Goal: Task Accomplishment & Management: Use online tool/utility

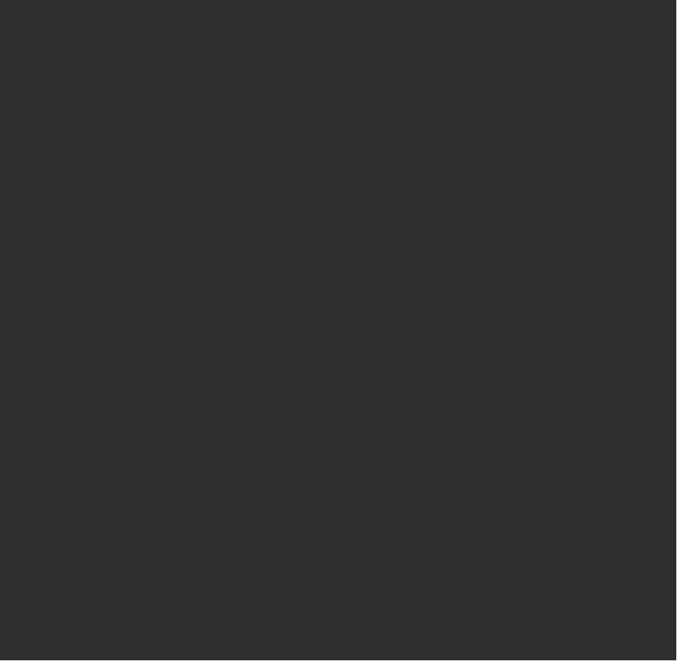
select select "10"
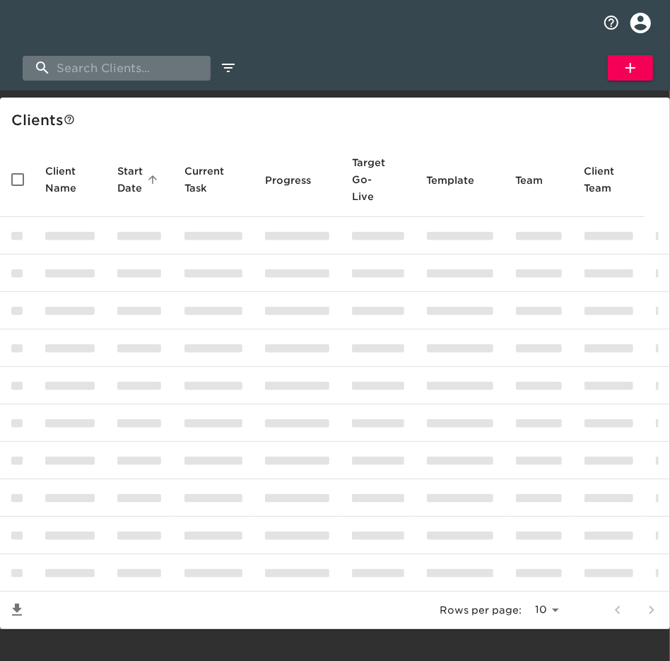
click at [151, 69] on input "search" at bounding box center [117, 68] width 188 height 25
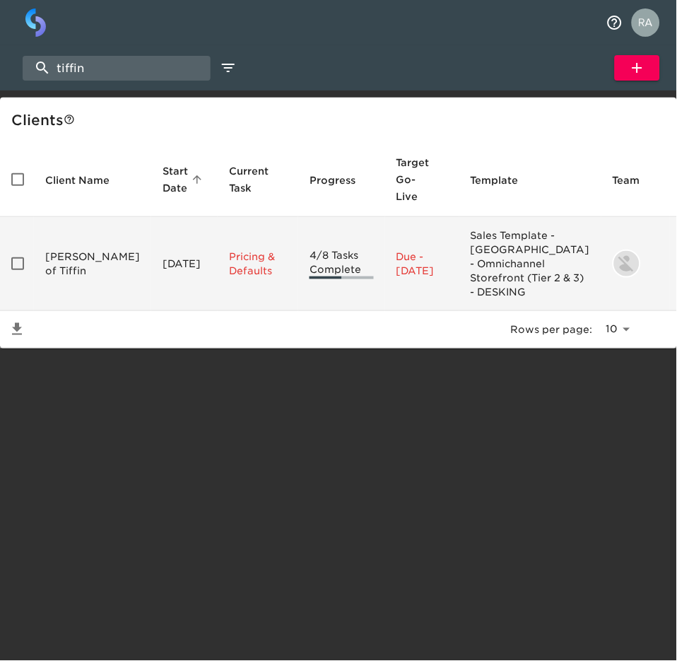
type input "tiffin"
click at [64, 266] on td "[PERSON_NAME] of Tiffin" at bounding box center [92, 264] width 117 height 94
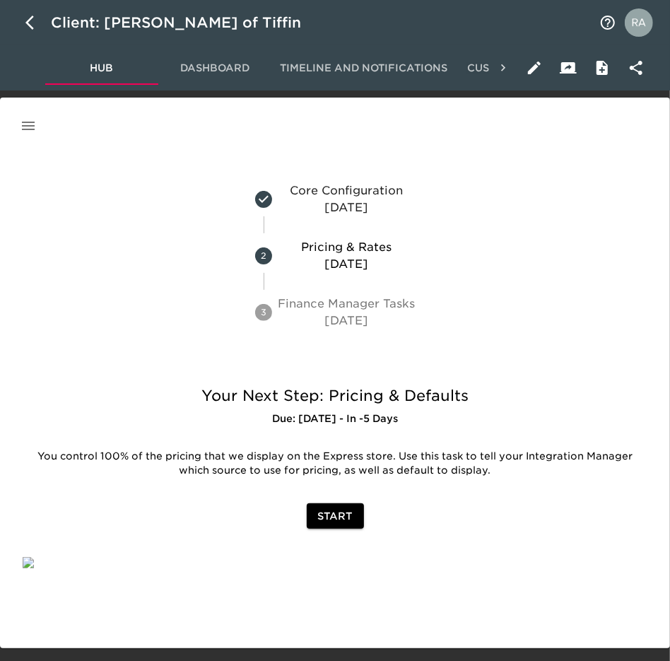
click at [27, 120] on icon "button" at bounding box center [28, 125] width 17 height 17
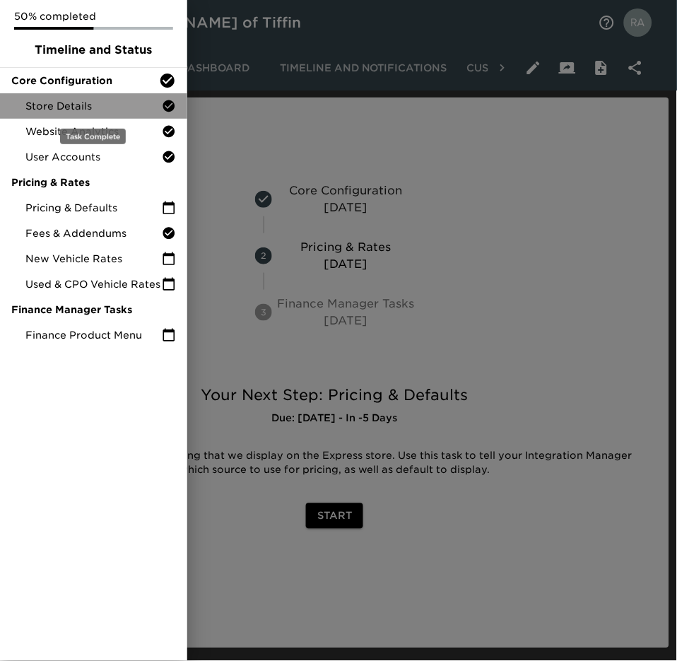
click at [69, 105] on span "Store Details" at bounding box center [93, 106] width 136 height 14
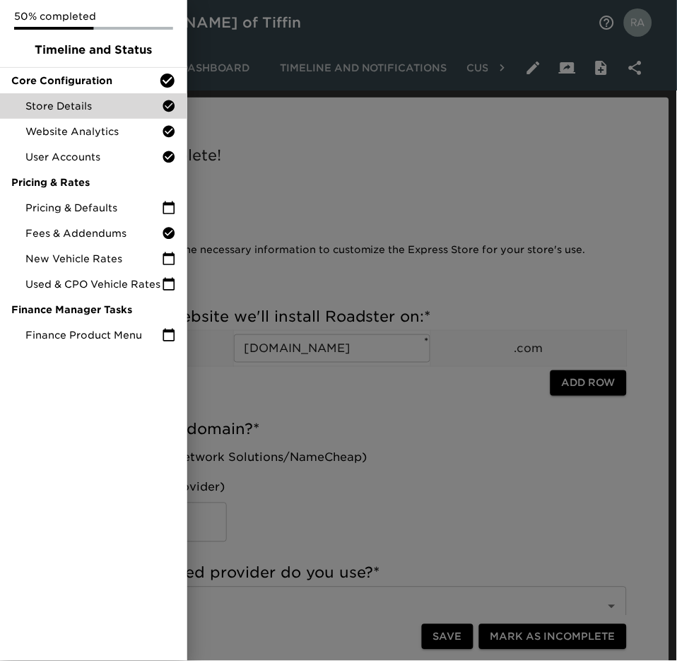
click at [460, 137] on div at bounding box center [338, 330] width 677 height 661
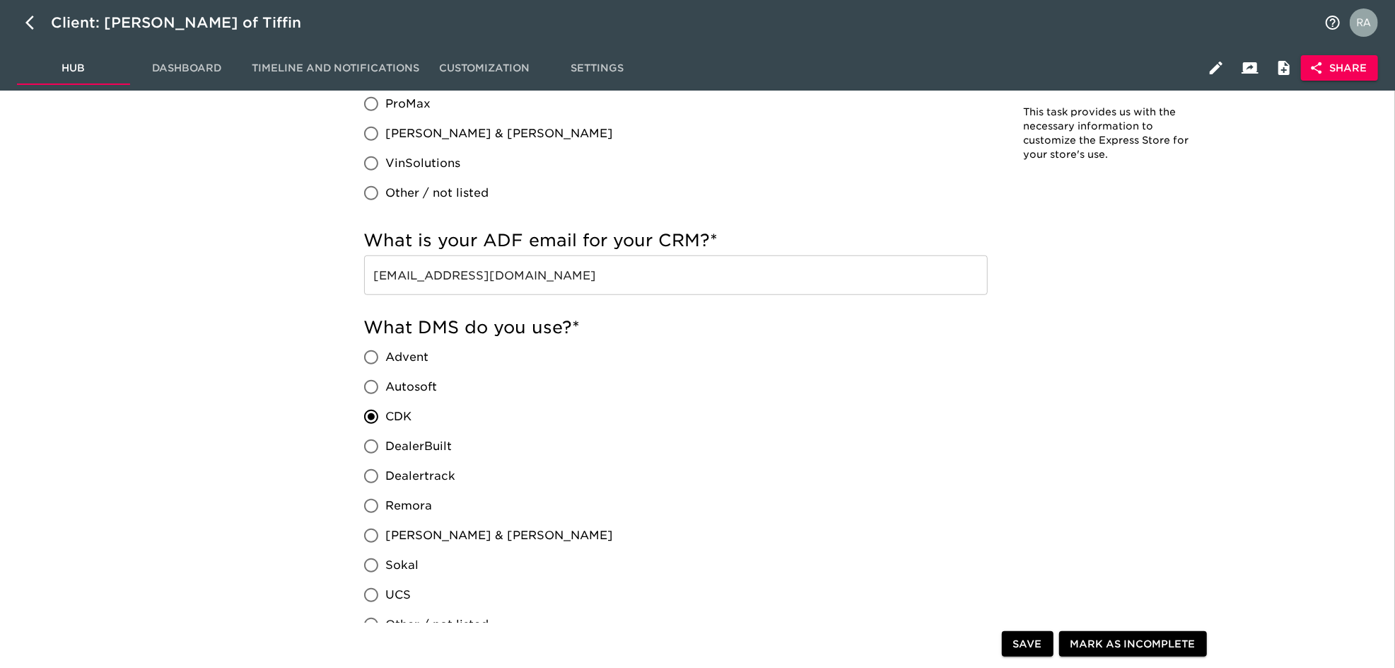
scroll to position [754, 0]
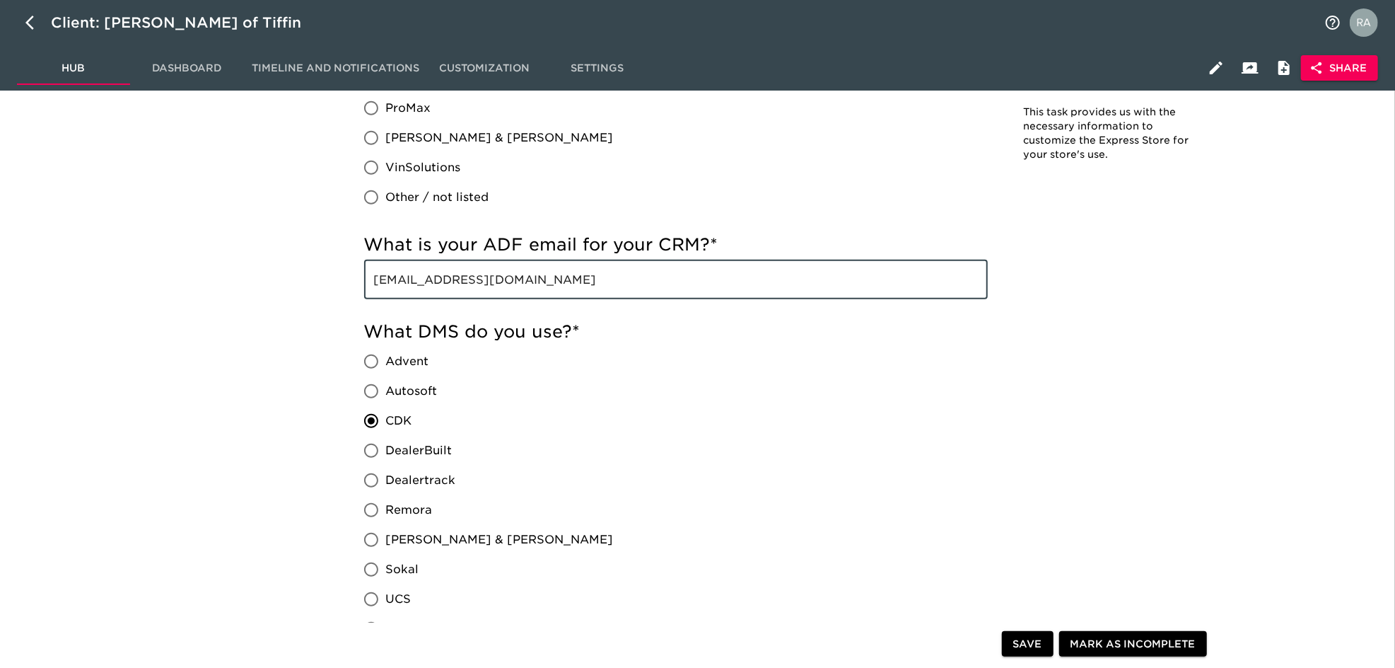
drag, startPoint x: 614, startPoint y: 287, endPoint x: 358, endPoint y: 301, distance: 257.1
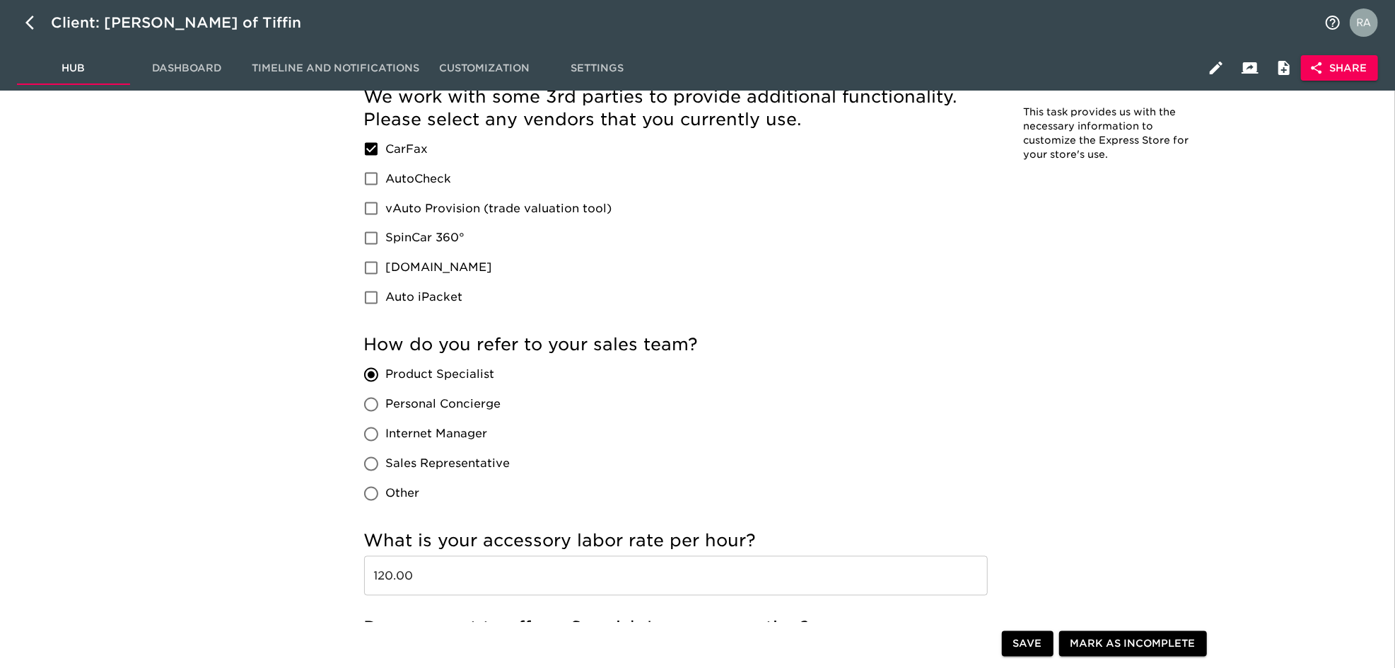
scroll to position [1885, 0]
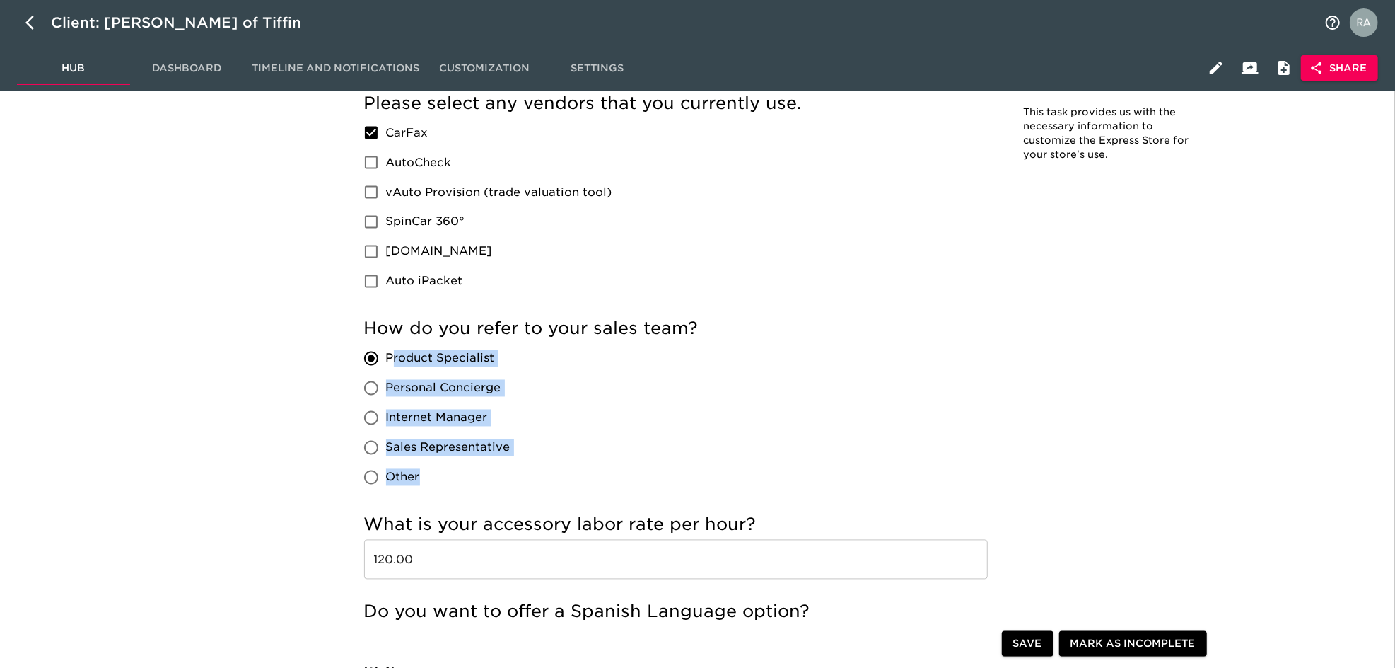
drag, startPoint x: 530, startPoint y: 365, endPoint x: 394, endPoint y: 372, distance: 136.0
click at [394, 372] on div "How do you refer to your sales team? Product Specialist Personal Concierge Inte…" at bounding box center [676, 404] width 624 height 175
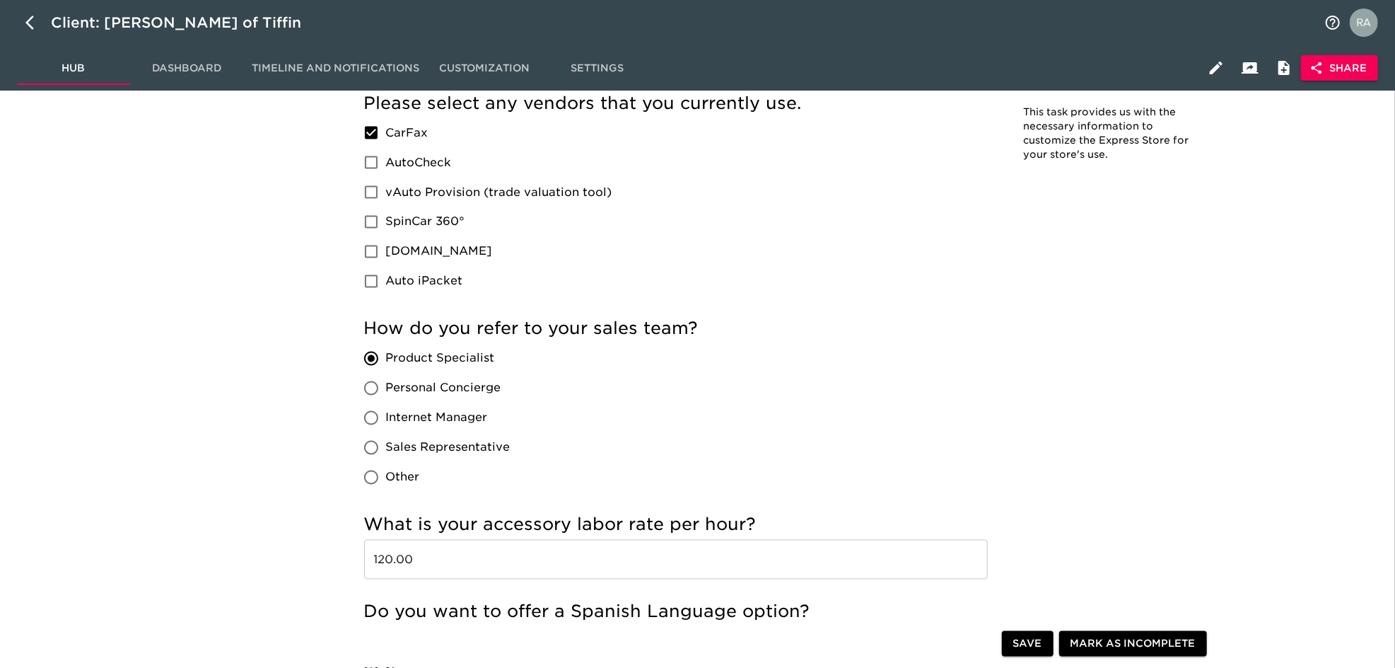
drag, startPoint x: 609, startPoint y: 371, endPoint x: 601, endPoint y: 371, distance: 7.8
click at [610, 371] on div "How do you refer to your sales team? Product Specialist Personal Concierge Inte…" at bounding box center [676, 404] width 624 height 175
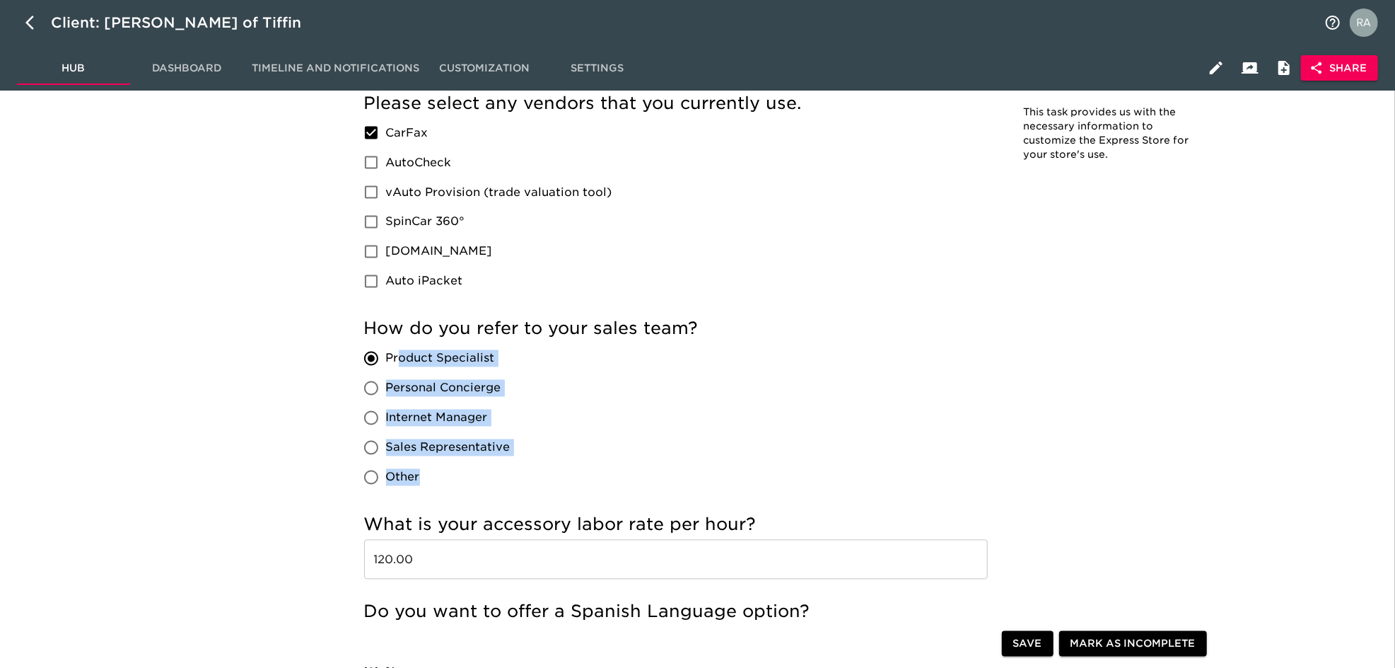
click at [396, 354] on div "How do you refer to your sales team? Product Specialist Personal Concierge Inte…" at bounding box center [676, 404] width 624 height 175
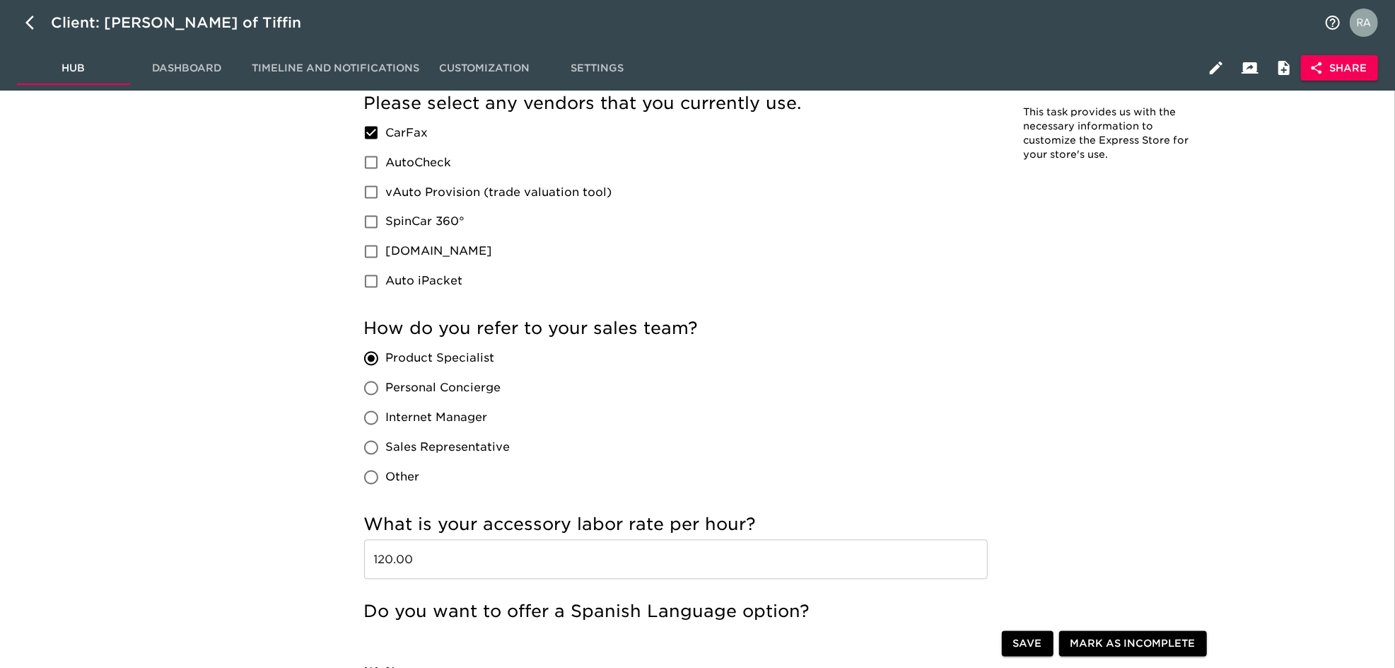
click at [677, 354] on div "How do you refer to your sales team? Product Specialist Personal Concierge Inte…" at bounding box center [676, 404] width 624 height 175
drag, startPoint x: 386, startPoint y: 353, endPoint x: 506, endPoint y: 345, distance: 119.8
click at [506, 345] on label "Product Specialist" at bounding box center [433, 359] width 154 height 30
copy span "Product Specialist"
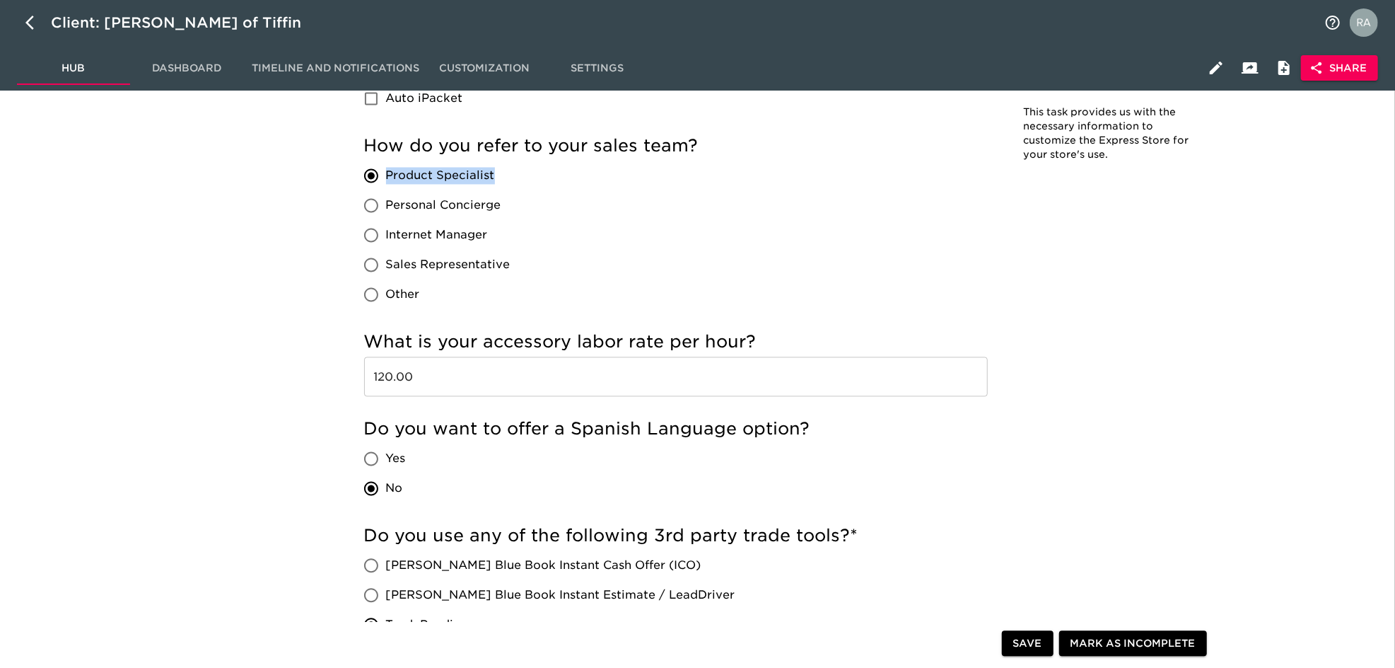
scroll to position [2074, 0]
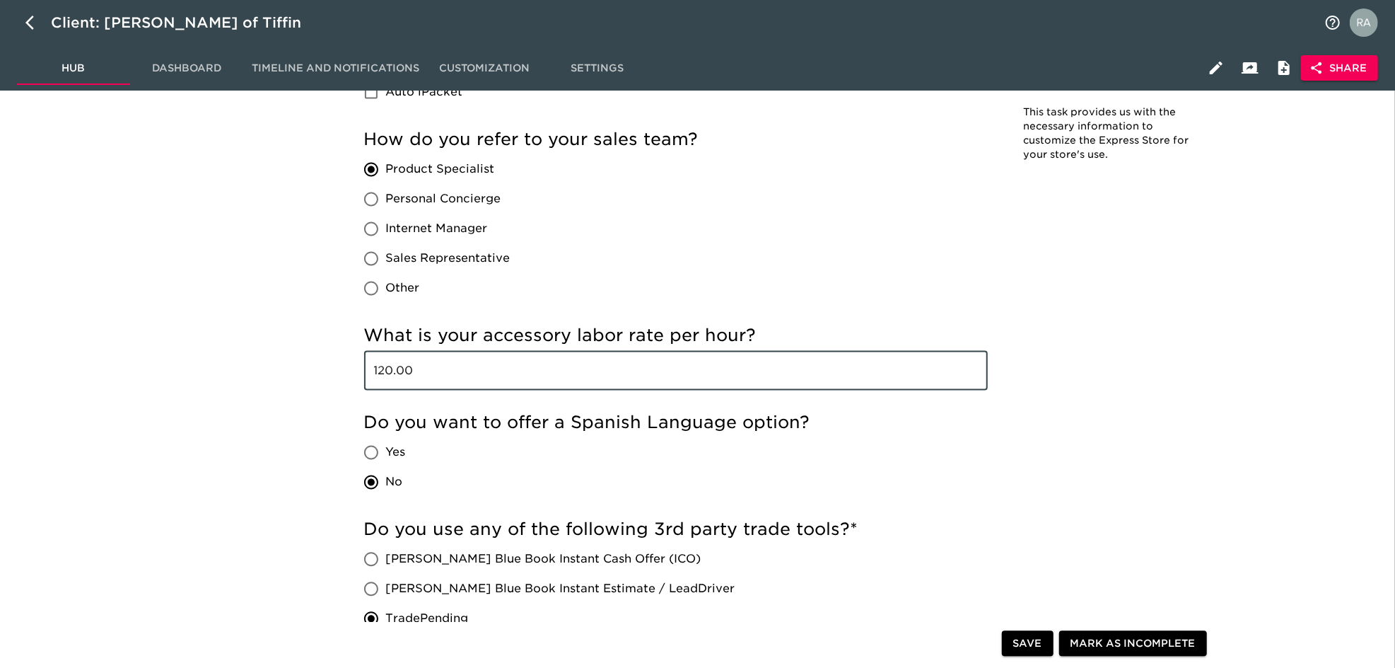
drag, startPoint x: 433, startPoint y: 378, endPoint x: 351, endPoint y: 373, distance: 82.1
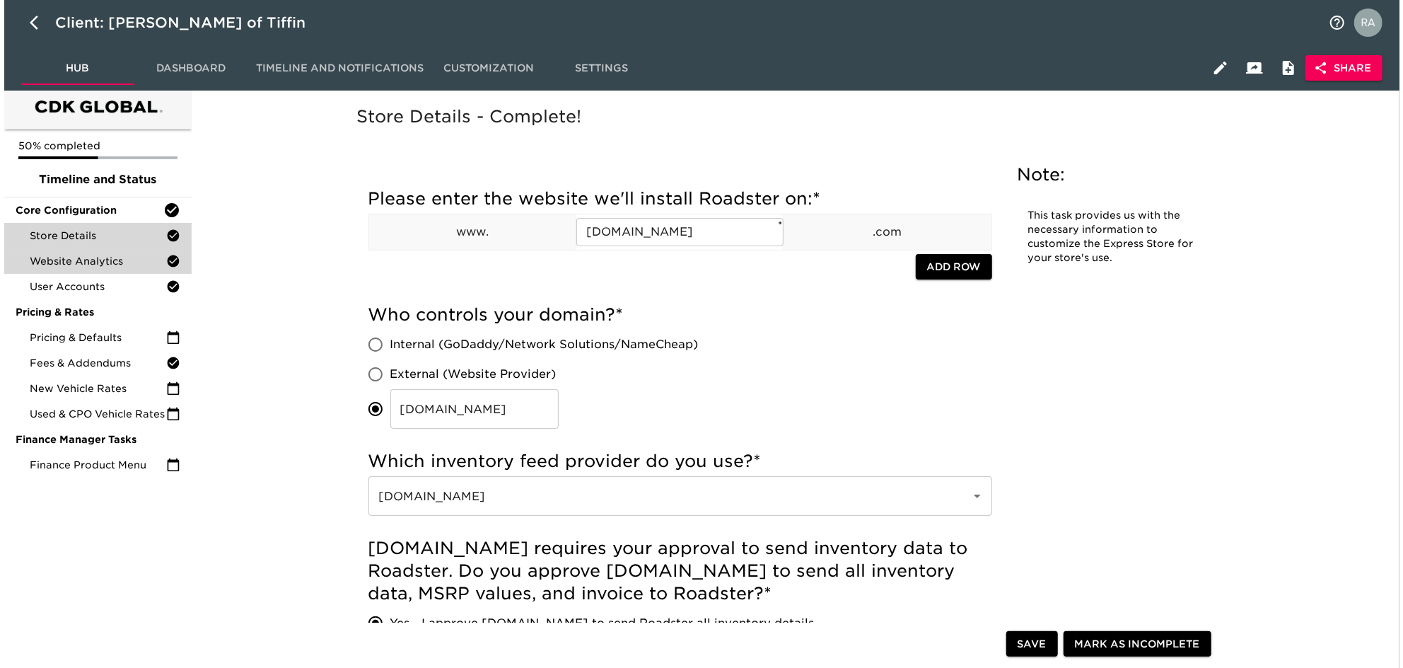
scroll to position [0, 0]
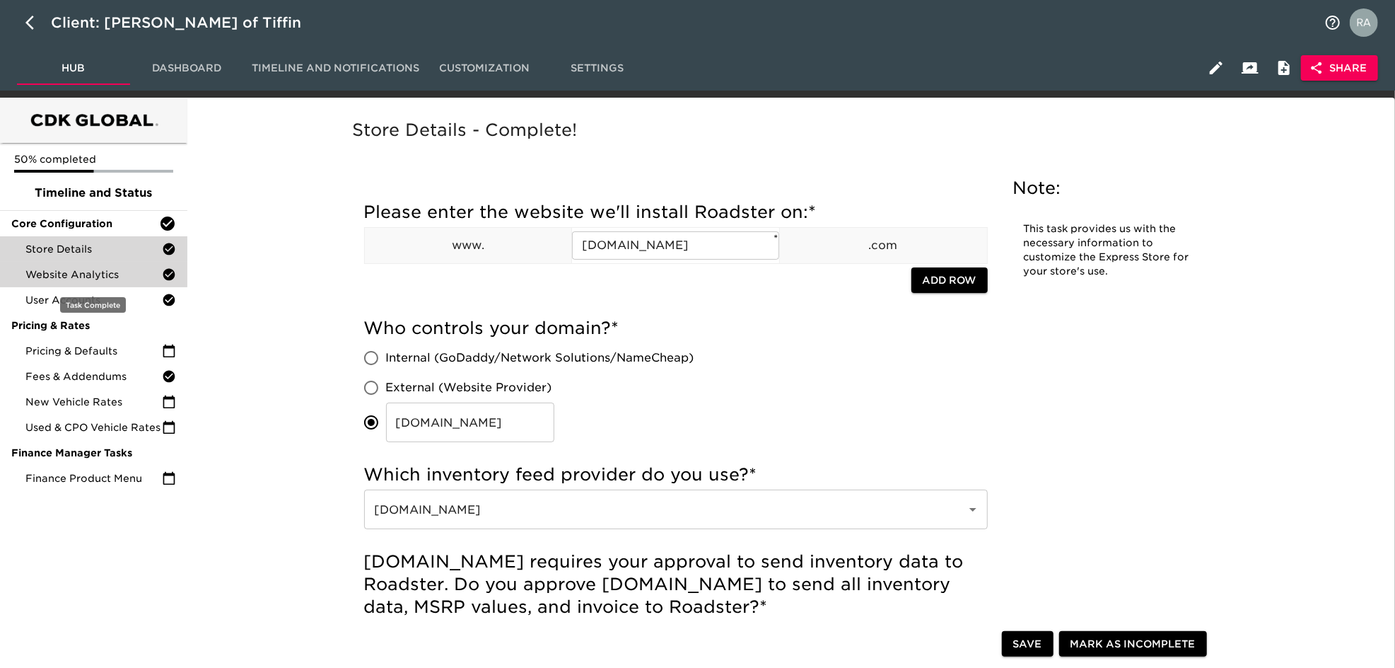
click at [93, 277] on span "Website Analytics" at bounding box center [93, 274] width 136 height 14
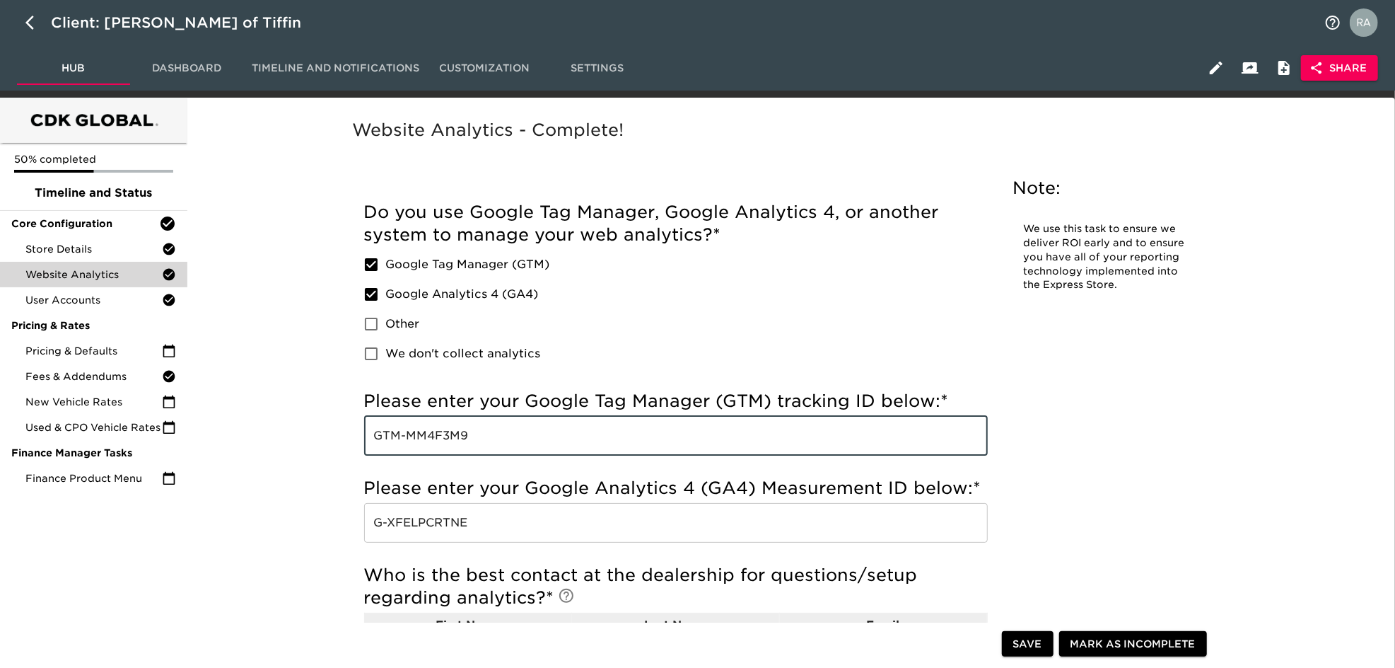
drag, startPoint x: 515, startPoint y: 443, endPoint x: 356, endPoint y: 443, distance: 158.4
click at [356, 443] on div "Incomplete: Which system do you use to collect and manage analytics? Do you use…" at bounding box center [676, 530] width 646 height 697
click at [484, 433] on input "GTM-MM4F3M9" at bounding box center [676, 436] width 624 height 40
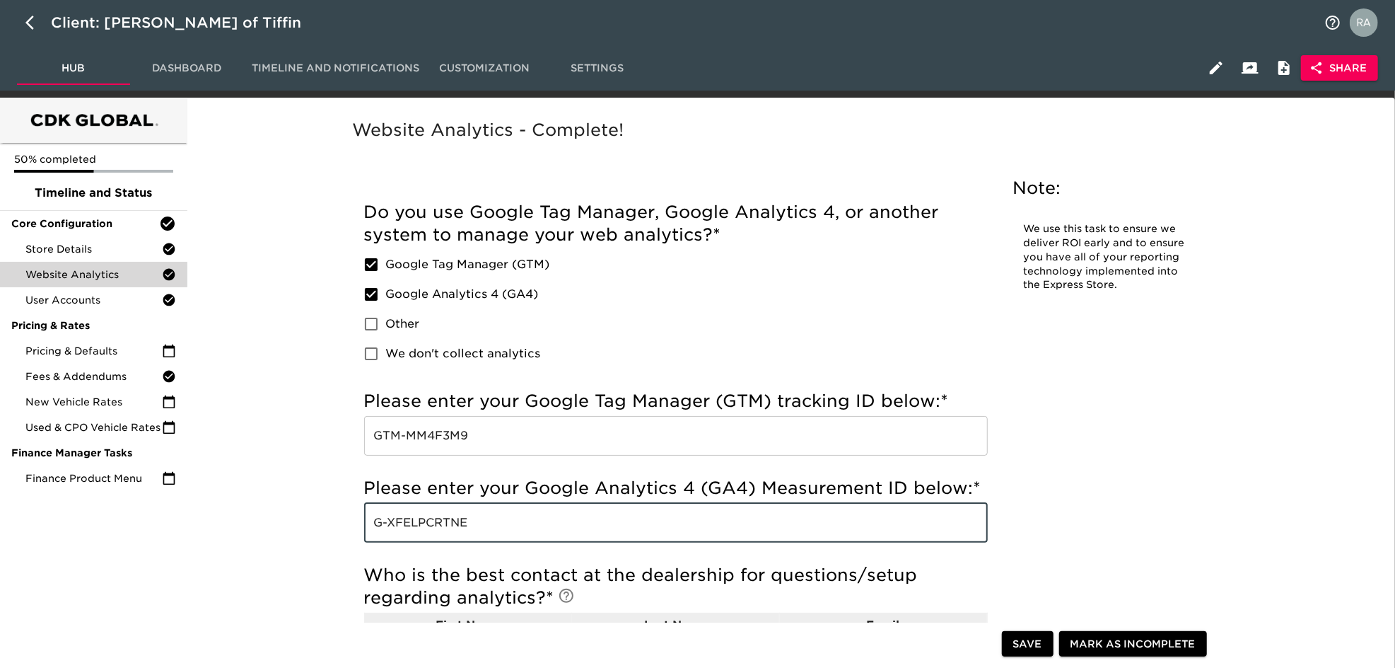
drag, startPoint x: 490, startPoint y: 518, endPoint x: 360, endPoint y: 525, distance: 130.3
click at [360, 525] on div "Incomplete: Which system do you use to collect and manage analytics? Do you use…" at bounding box center [676, 530] width 646 height 697
click at [31, 17] on icon "button" at bounding box center [29, 23] width 8 height 14
select select "10"
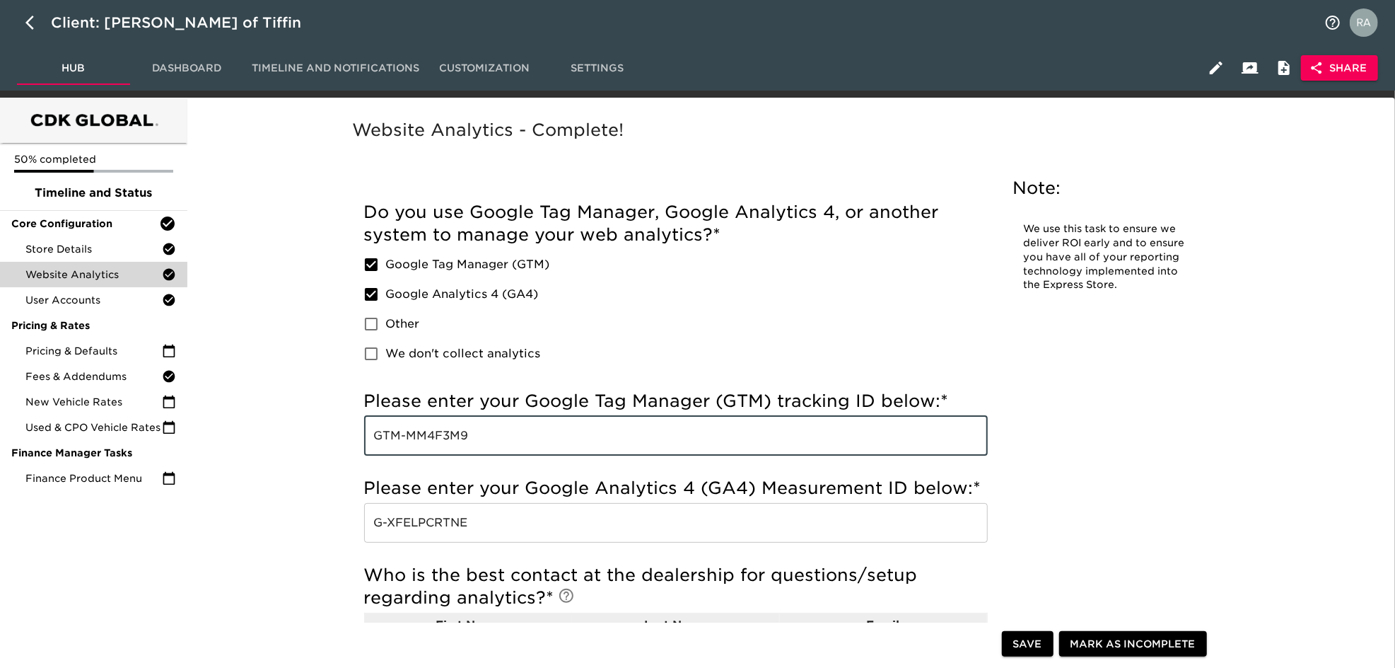
drag, startPoint x: 482, startPoint y: 445, endPoint x: 356, endPoint y: 462, distance: 127.8
click at [356, 462] on div "Incomplete: Which system do you use to collect and manage analytics? Do you use…" at bounding box center [676, 530] width 646 height 697
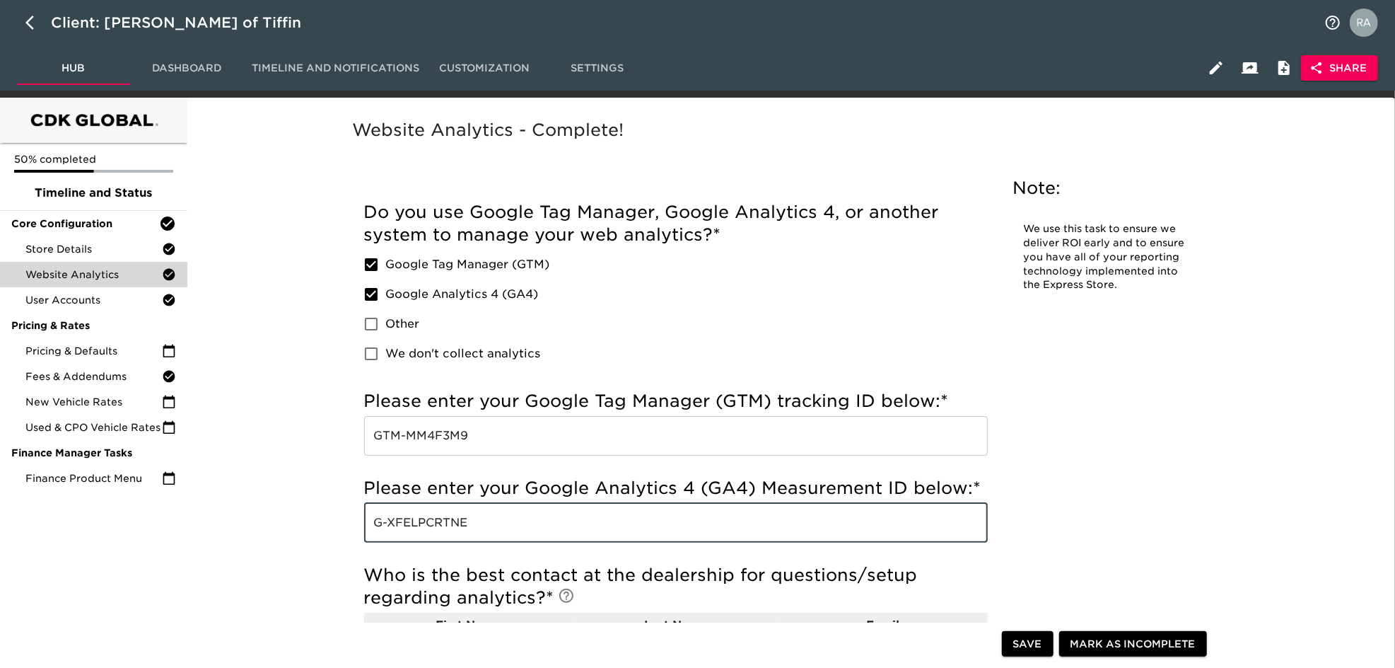
click at [417, 524] on input "G-XFELPCRTNE" at bounding box center [676, 523] width 624 height 40
click at [515, 517] on input "G-XFELPCRTNE" at bounding box center [676, 523] width 624 height 40
drag, startPoint x: 502, startPoint y: 519, endPoint x: 291, endPoint y: 521, distance: 211.4
click at [291, 521] on div "Website Analytics - Complete! Note: We use this task to ensure we deliver ROI e…" at bounding box center [788, 623] width 1197 height 1035
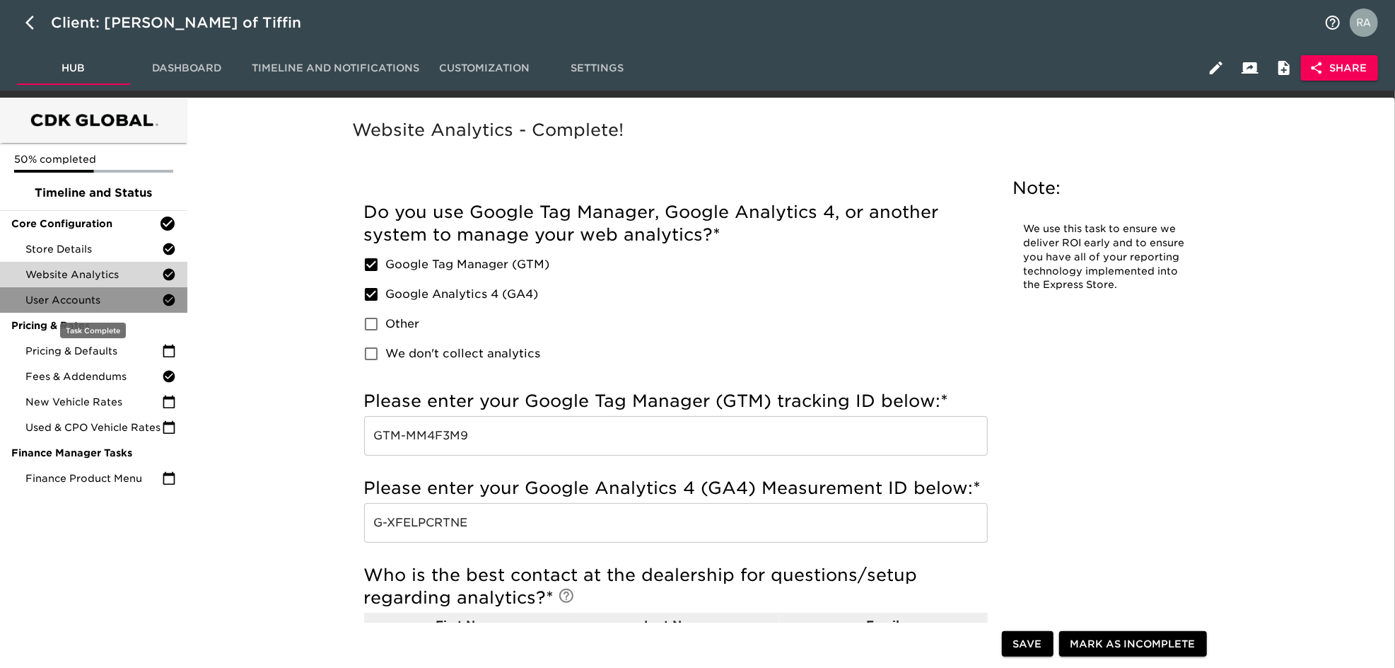
click at [119, 298] on span "User Accounts" at bounding box center [93, 300] width 136 height 14
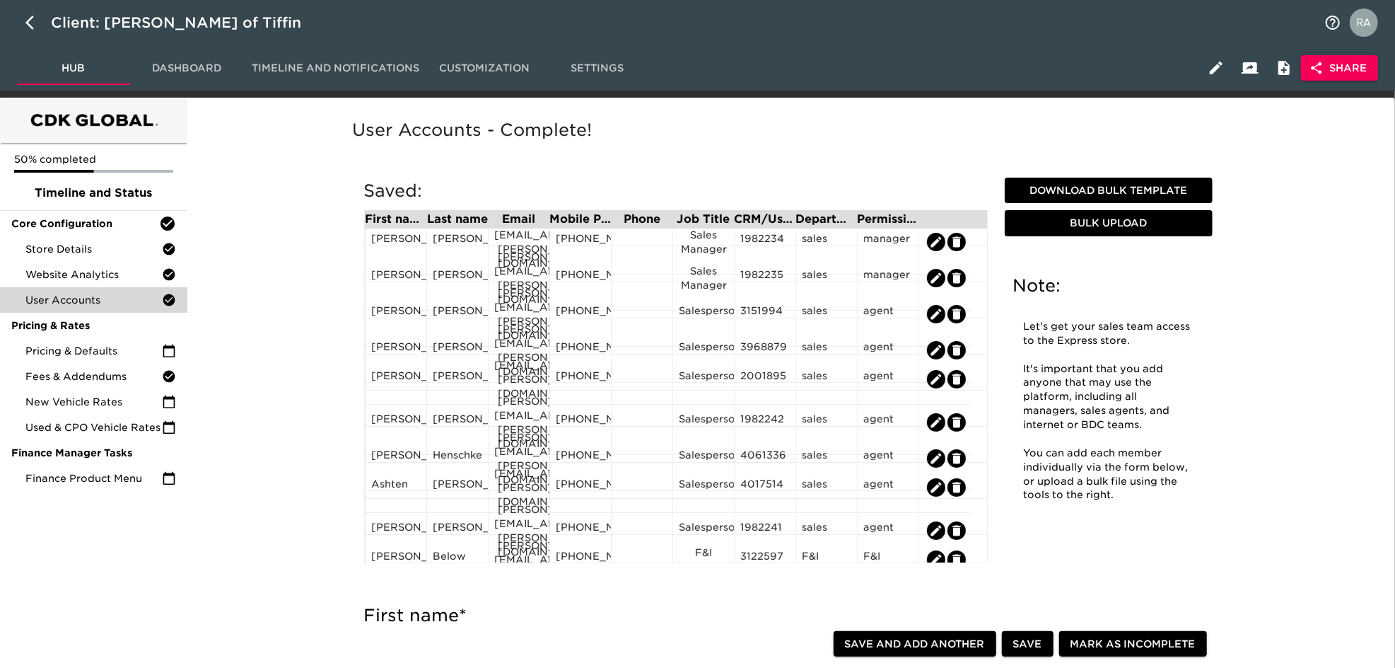
scroll to position [98, 0]
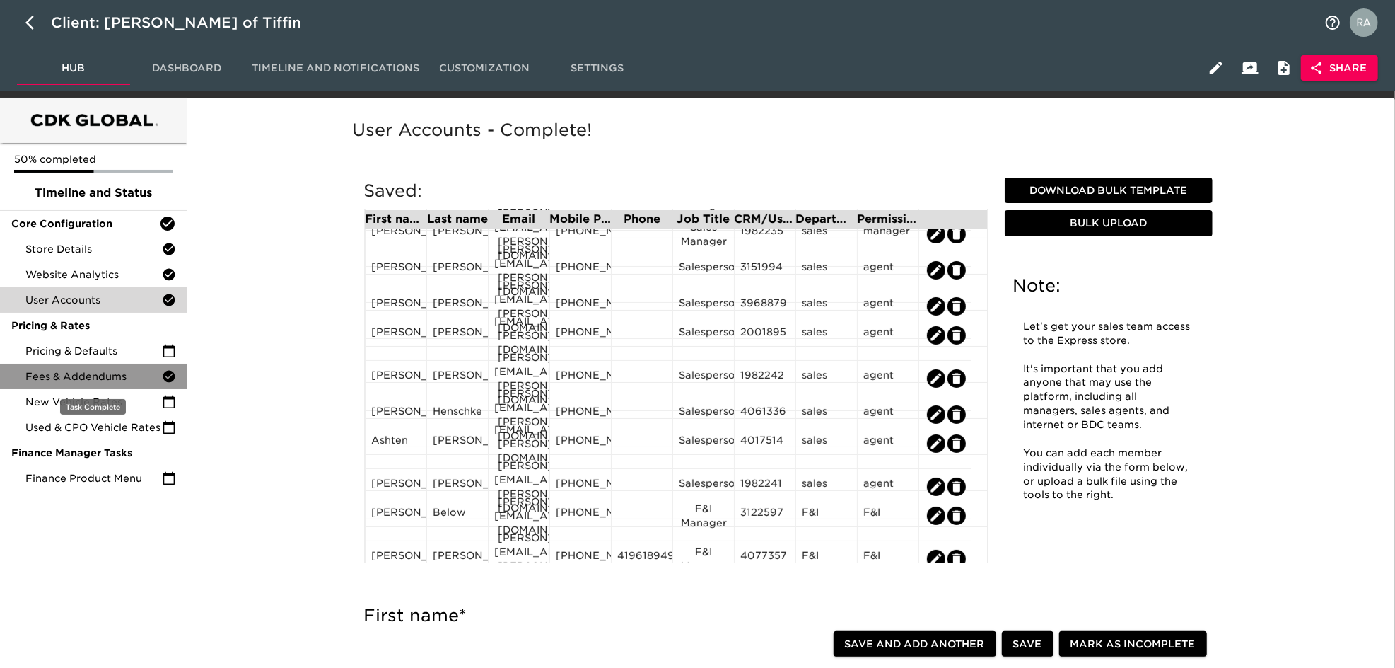
click at [122, 378] on span "Fees & Addendums" at bounding box center [93, 376] width 136 height 14
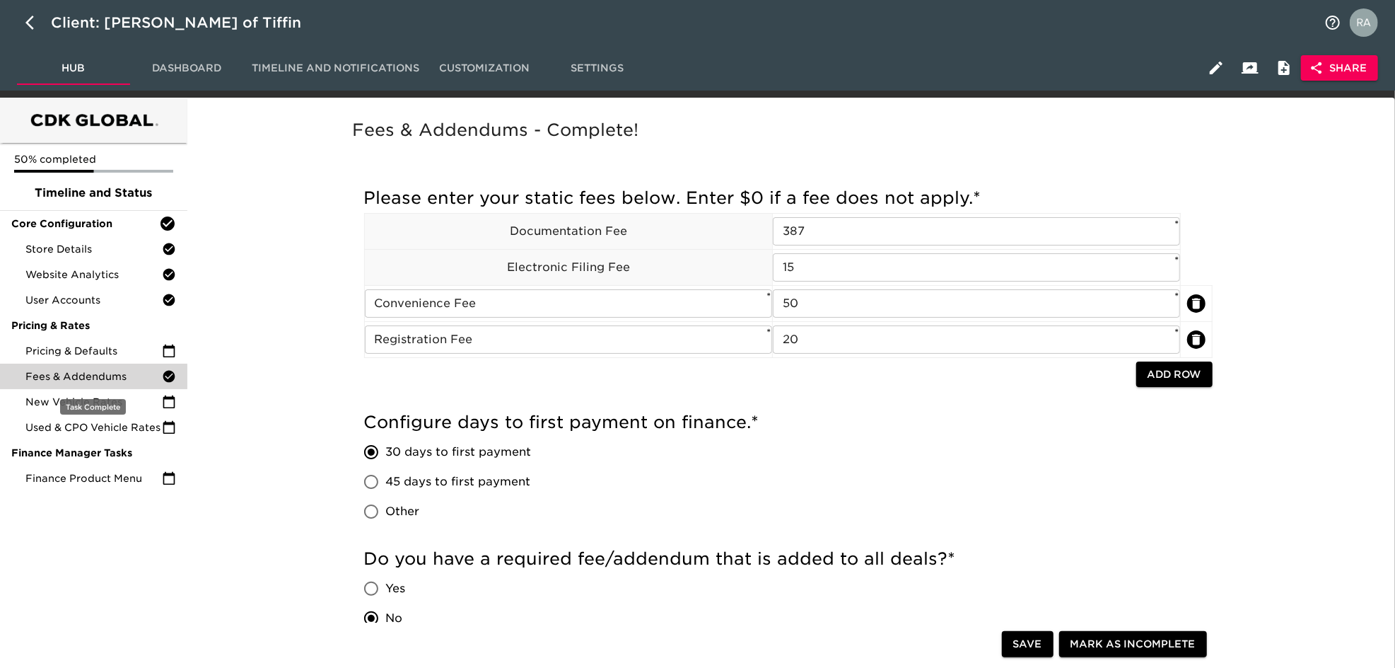
click at [120, 380] on span "Fees & Addendums" at bounding box center [93, 376] width 136 height 14
click at [117, 346] on span "Pricing & Defaults" at bounding box center [93, 351] width 136 height 14
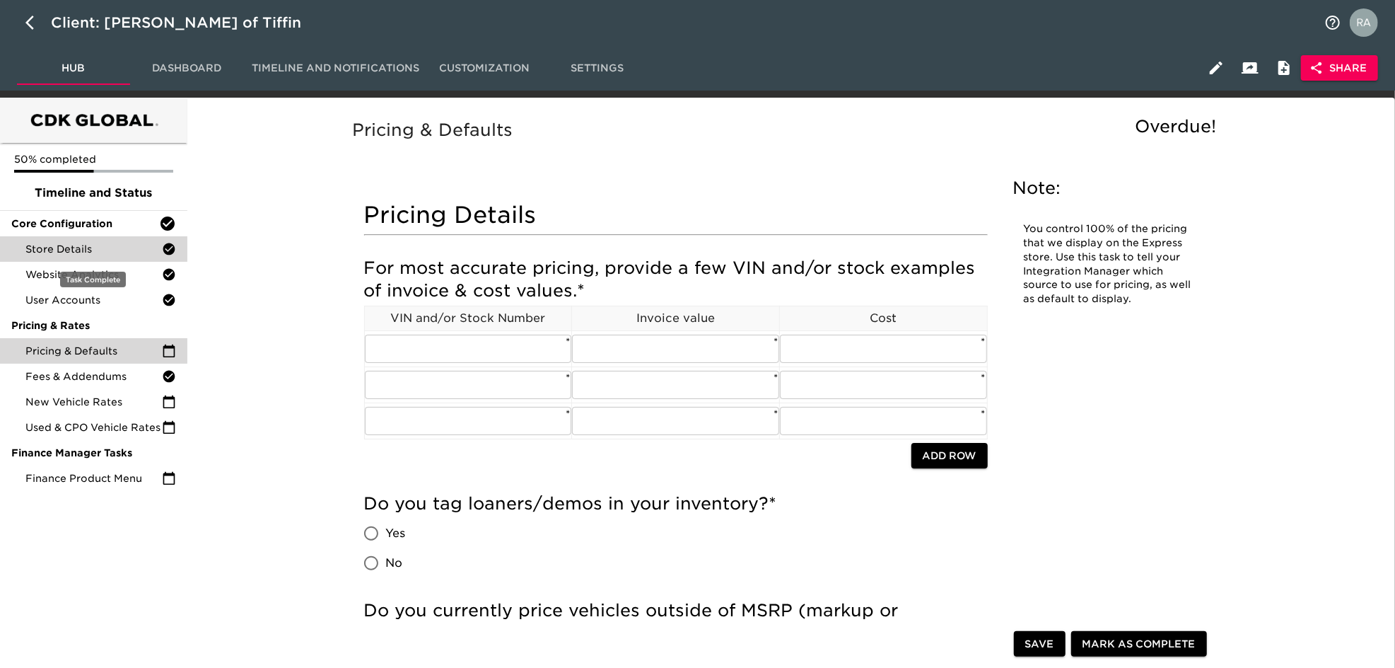
click at [88, 238] on div "Store Details" at bounding box center [93, 248] width 187 height 25
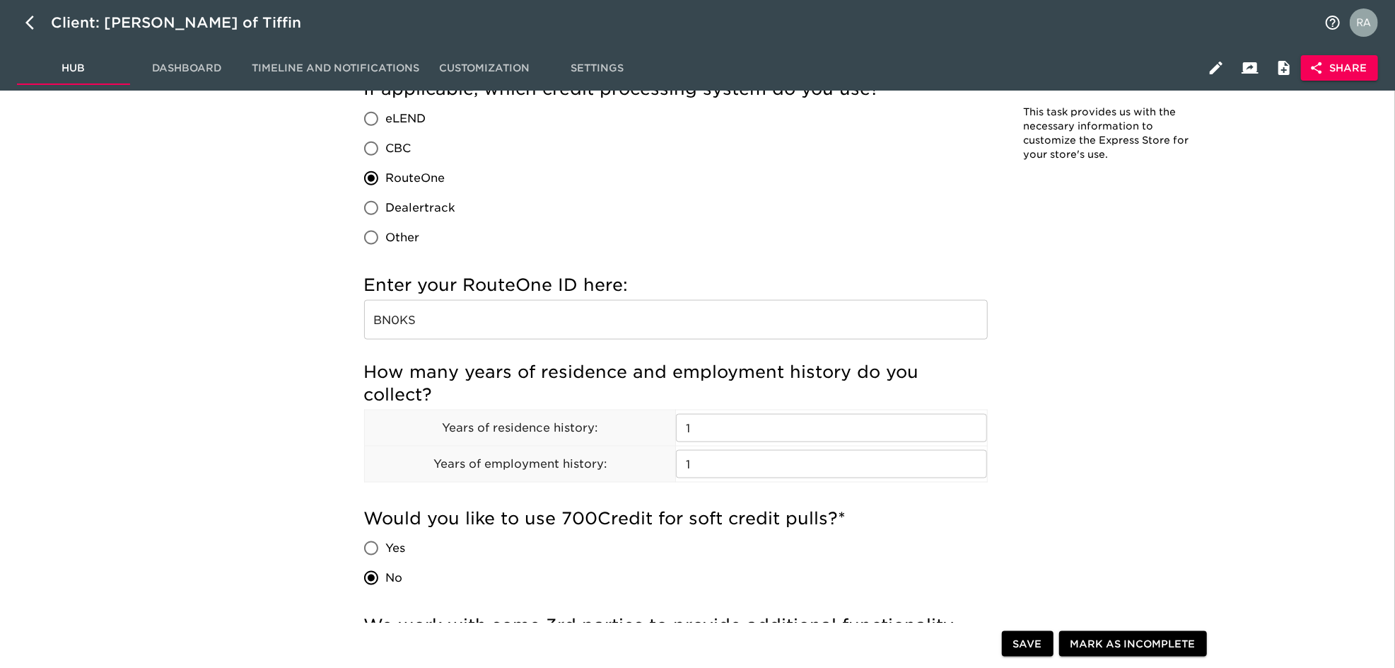
scroll to position [1319, 0]
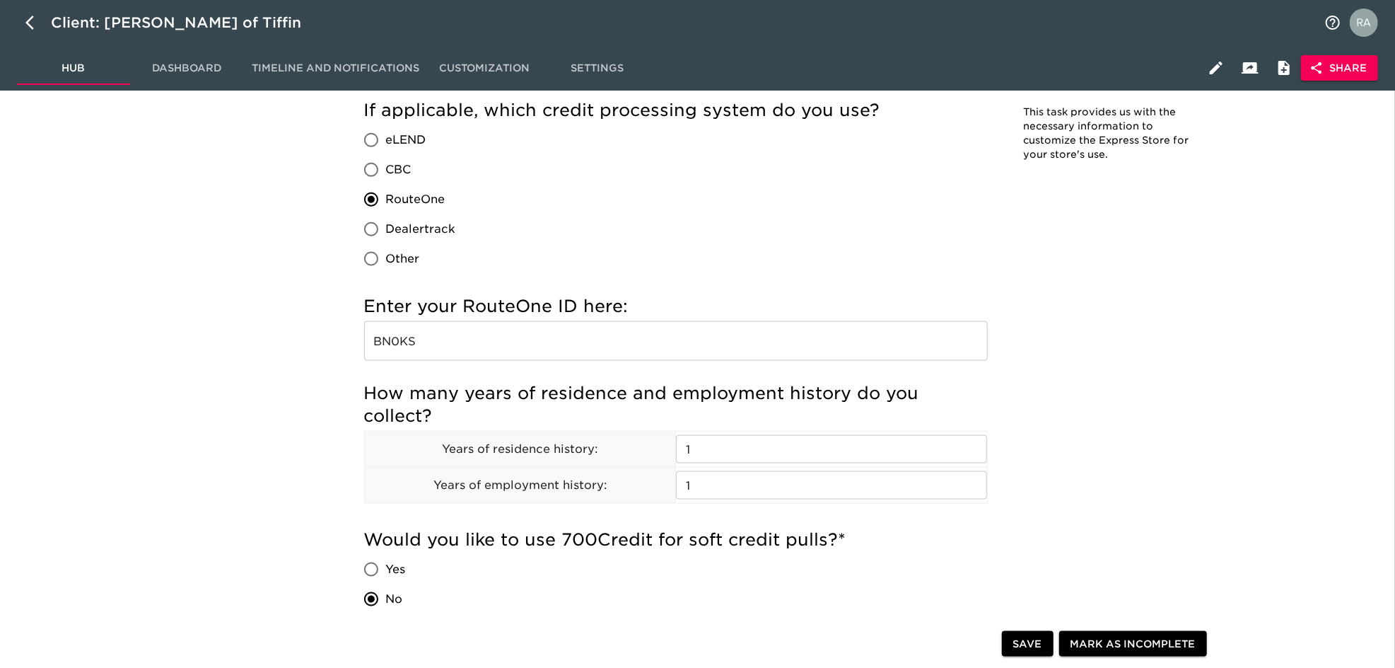
click at [392, 345] on input "BN0KS" at bounding box center [676, 341] width 624 height 40
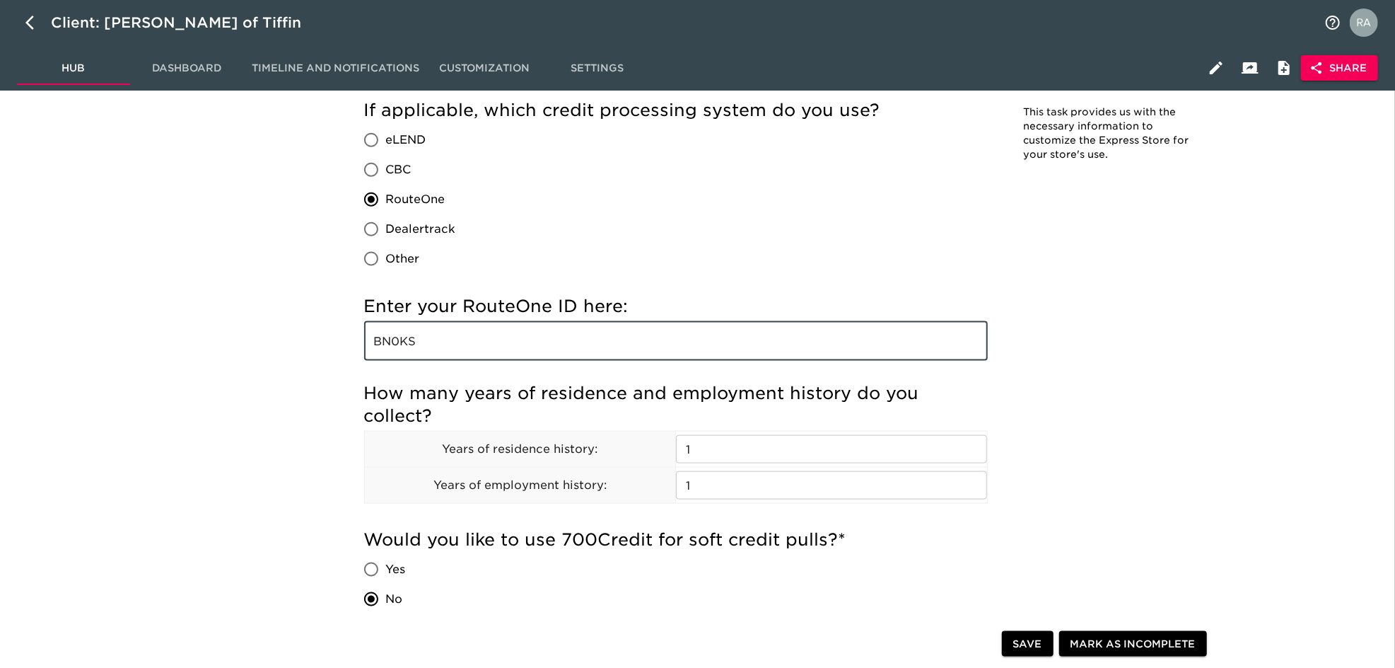
click at [392, 345] on input "BN0KS" at bounding box center [676, 341] width 624 height 40
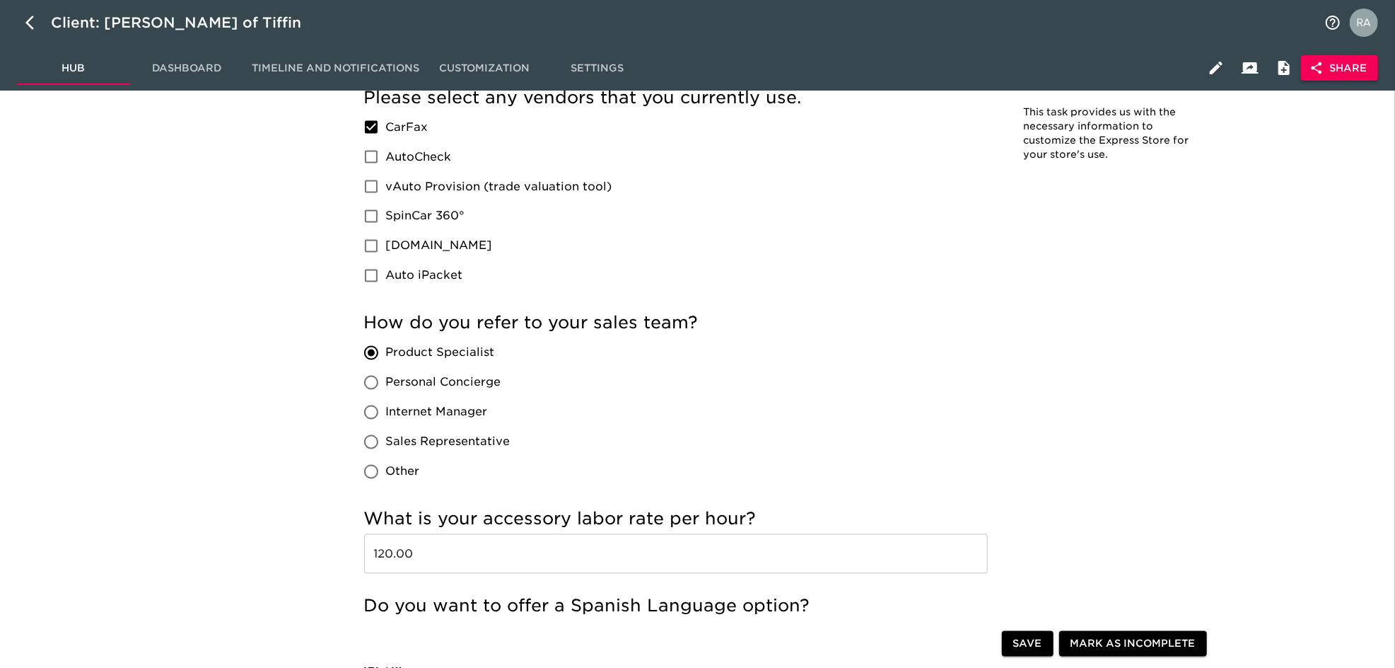
scroll to position [1885, 0]
